Goal: Check status: Check status

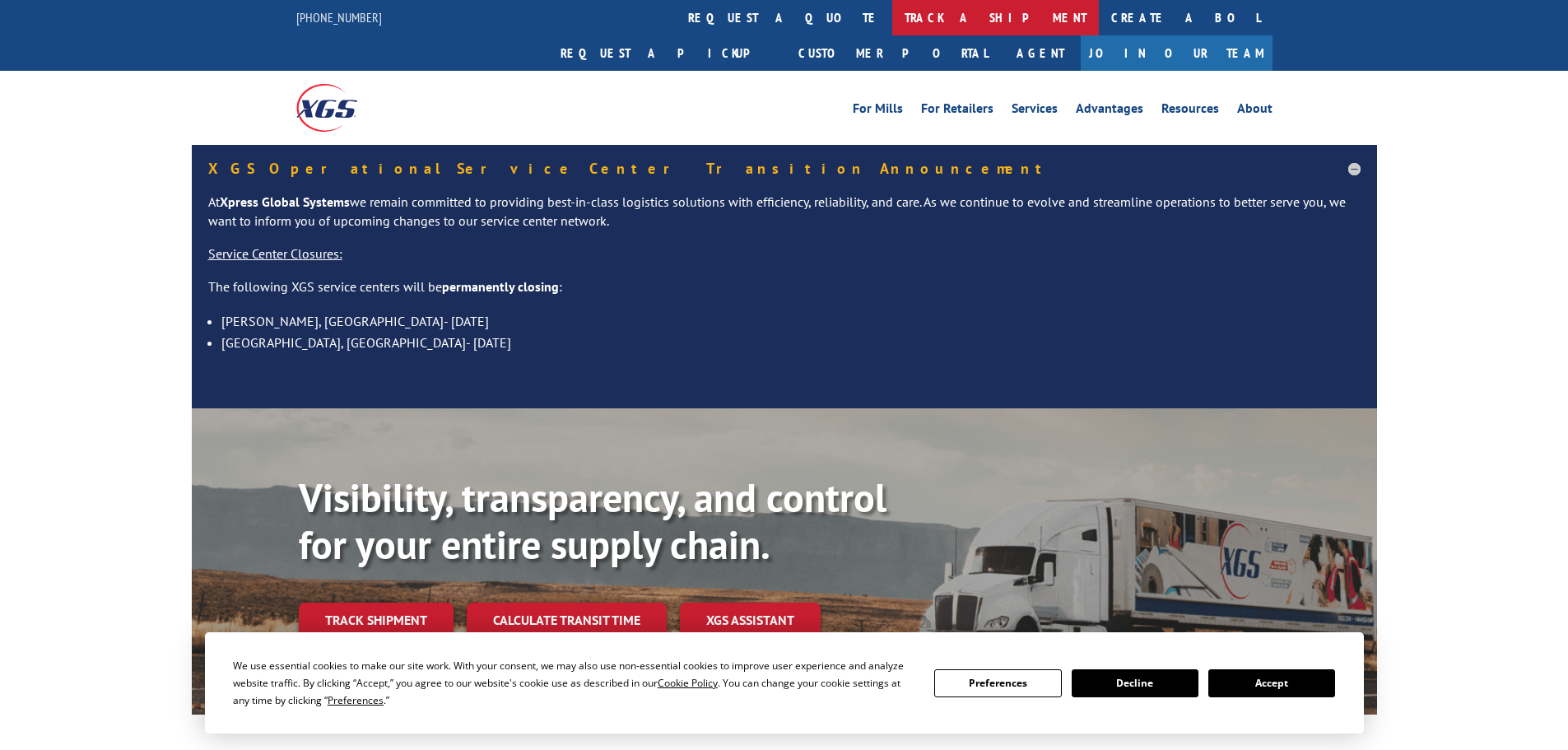
click at [892, 9] on link "track a shipment" at bounding box center [996, 17] width 207 height 36
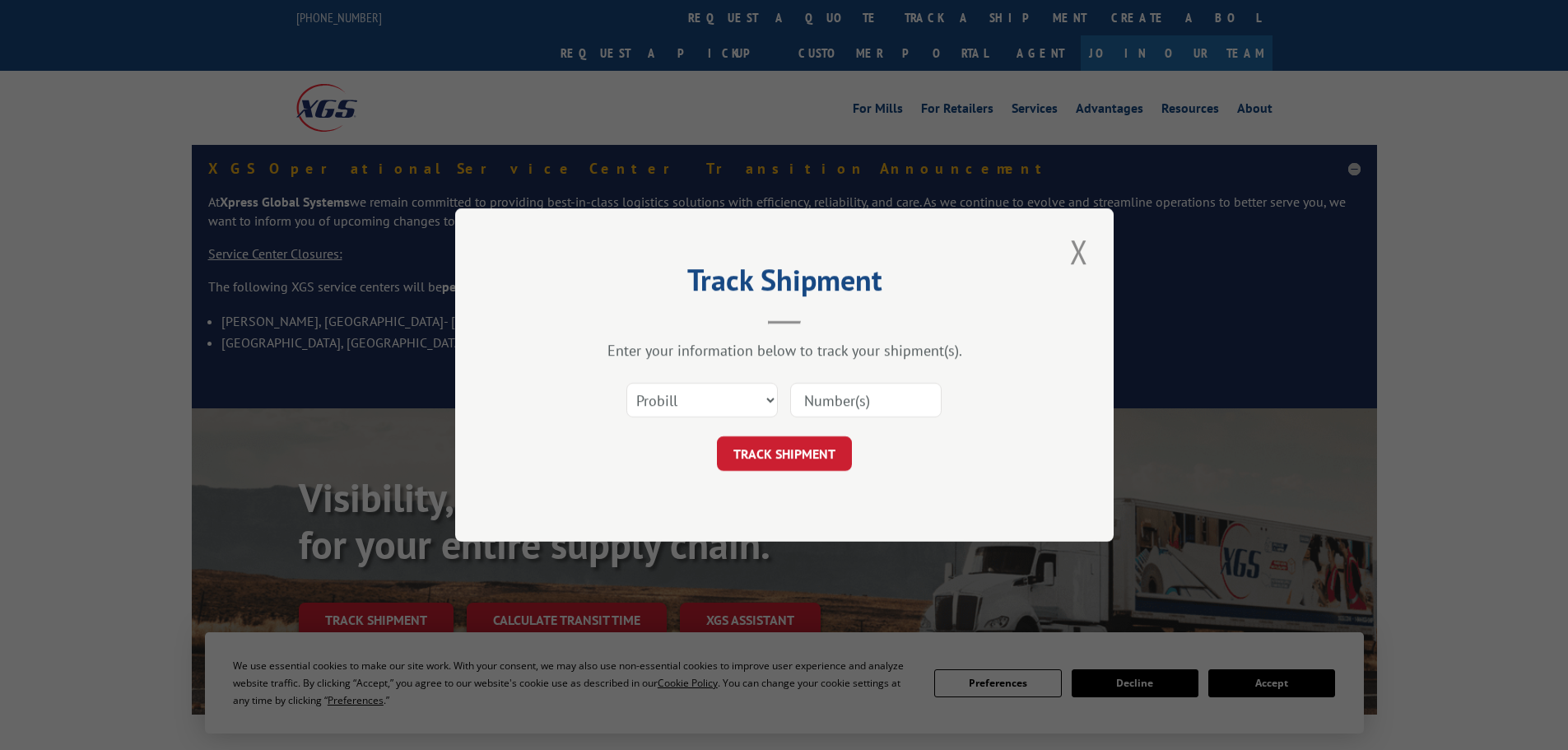
click at [836, 393] on input at bounding box center [865, 400] width 151 height 35
click at [739, 393] on select "Select category... Probill BOL PO" at bounding box center [701, 400] width 151 height 35
click at [850, 394] on input at bounding box center [865, 400] width 151 height 35
type input "2816073"
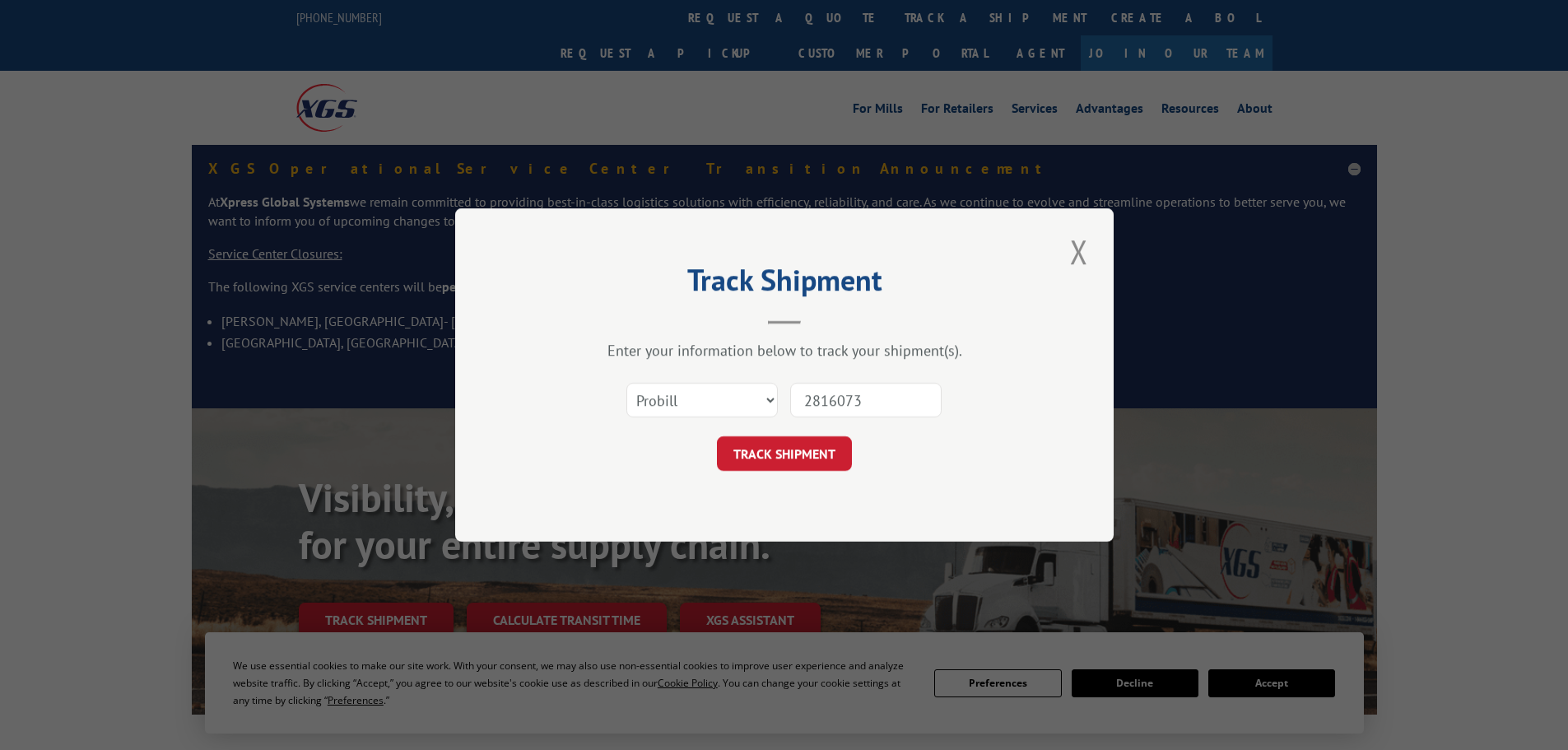
click button "TRACK SHIPMENT" at bounding box center [784, 454] width 135 height 35
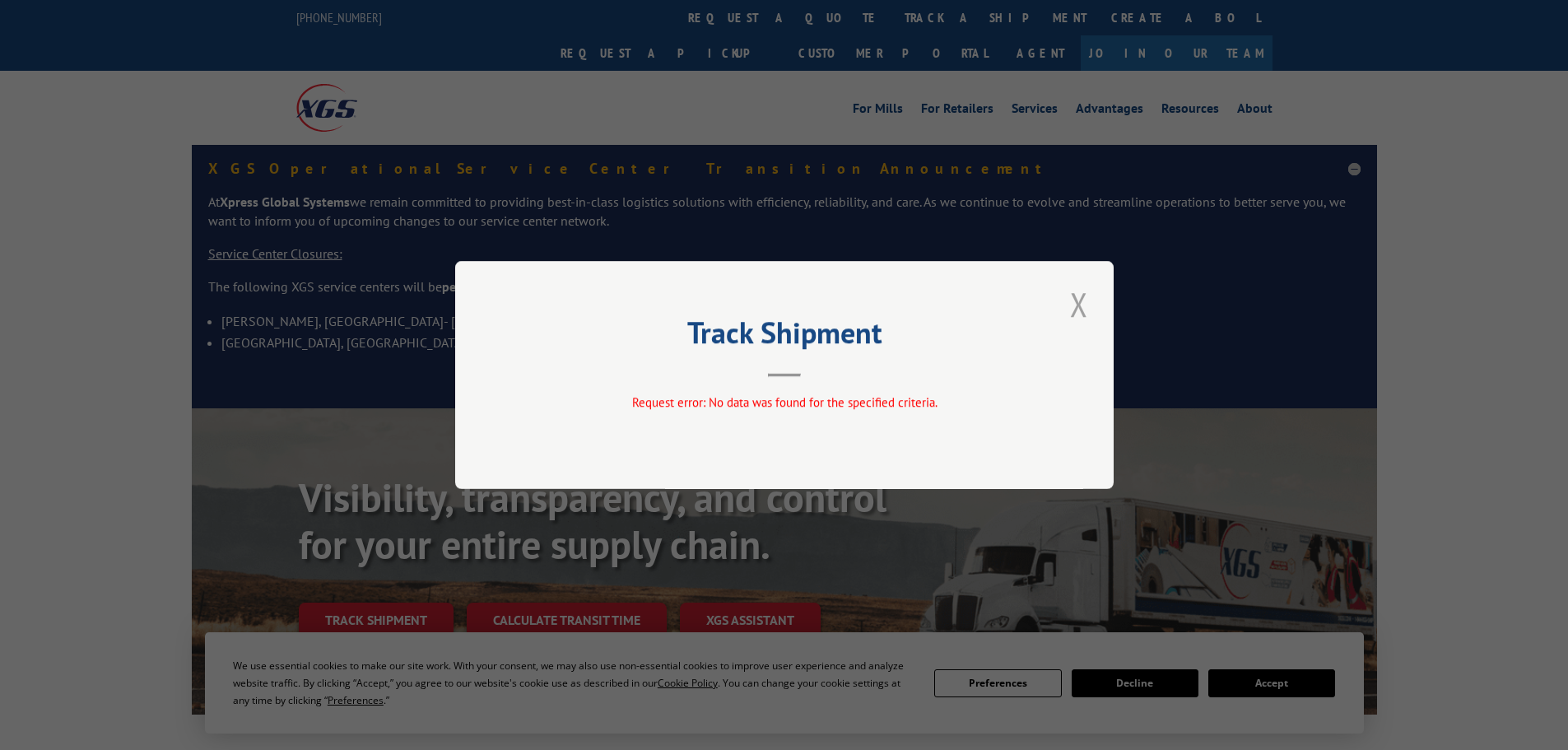
click at [1081, 309] on button "Close modal" at bounding box center [1079, 304] width 28 height 45
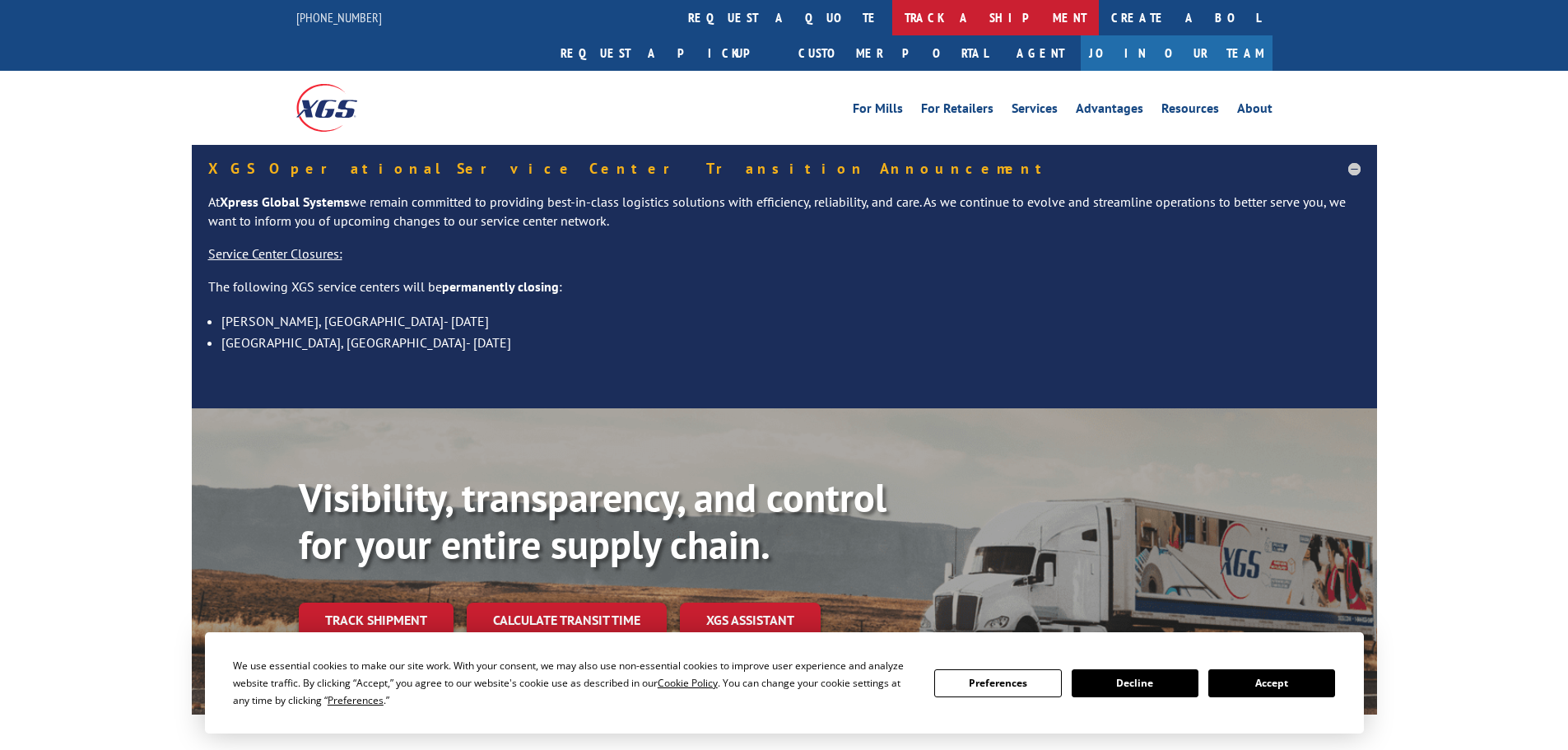
click at [892, 23] on link "track a shipment" at bounding box center [996, 17] width 207 height 36
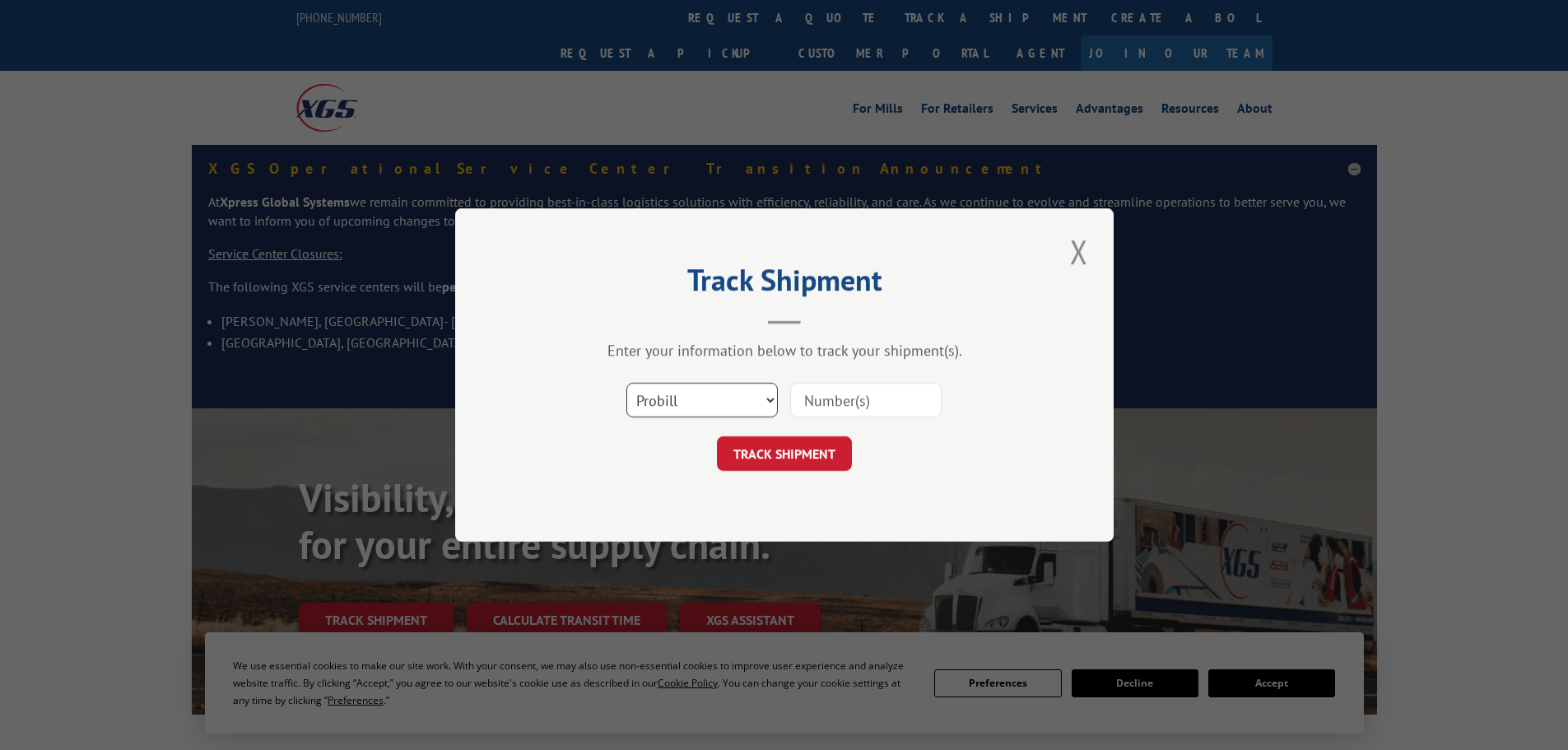
click at [707, 395] on select "Select category... Probill BOL PO" at bounding box center [701, 400] width 151 height 35
select select "po"
click at [626, 383] on select "Select category... Probill BOL PO" at bounding box center [701, 400] width 151 height 35
click at [820, 405] on input at bounding box center [865, 400] width 151 height 35
click at [816, 401] on input at bounding box center [865, 400] width 151 height 35
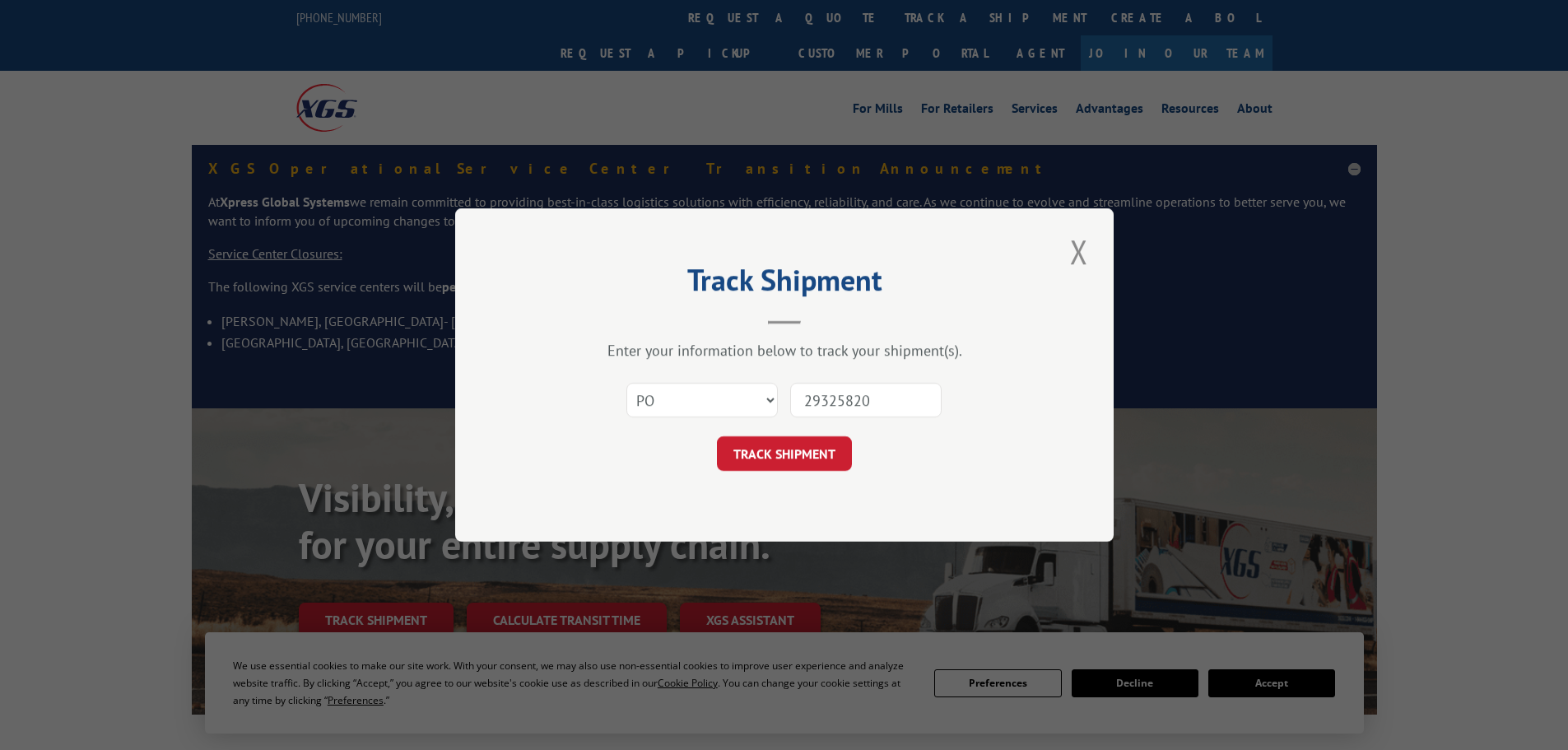
type input "293258200"
click button "TRACK SHIPMENT" at bounding box center [784, 454] width 135 height 35
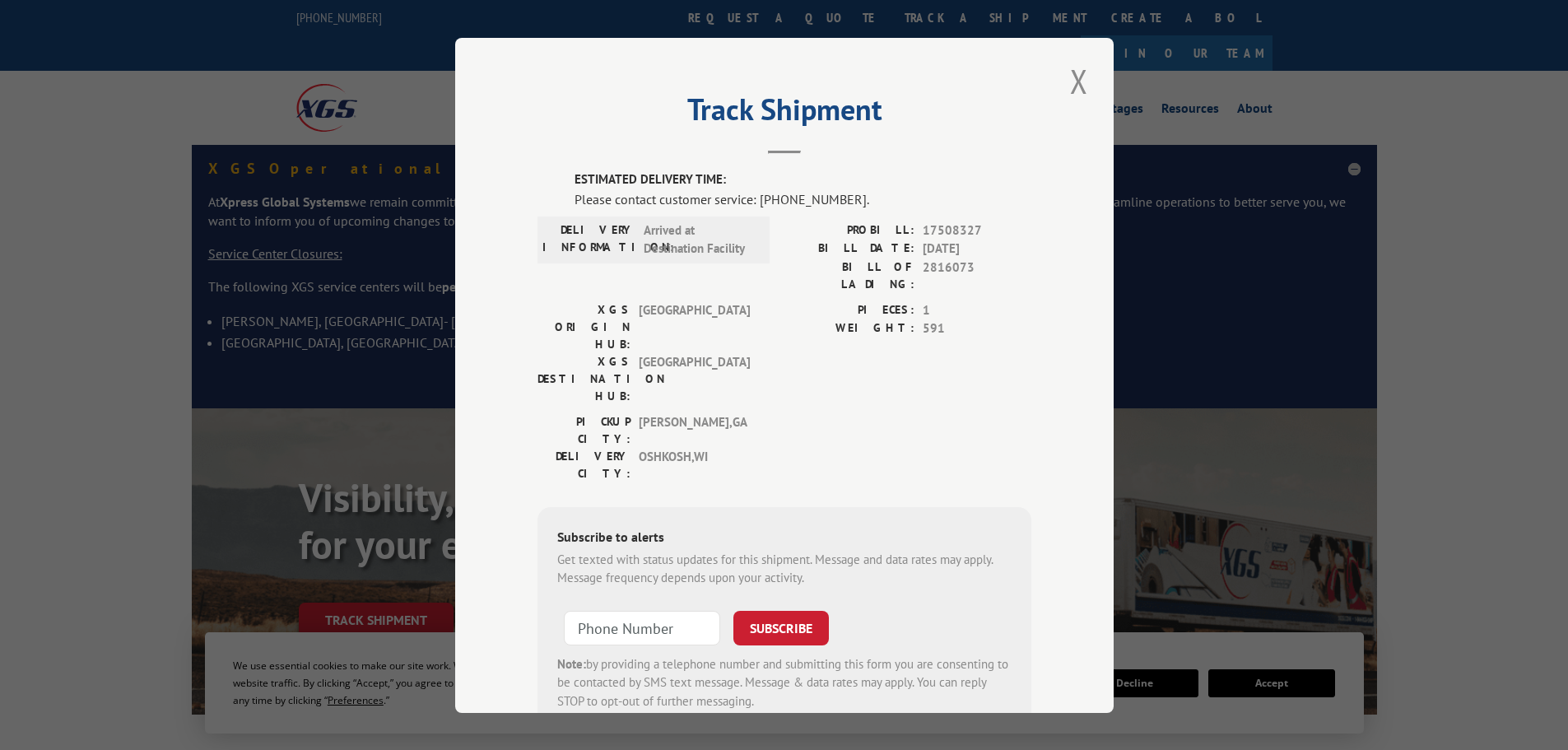
click at [1447, 297] on div "Track Shipment ESTIMATED DELIVERY TIME: Please contact customer service: [PHONE…" at bounding box center [784, 375] width 1568 height 750
